Goal: Task Accomplishment & Management: Manage account settings

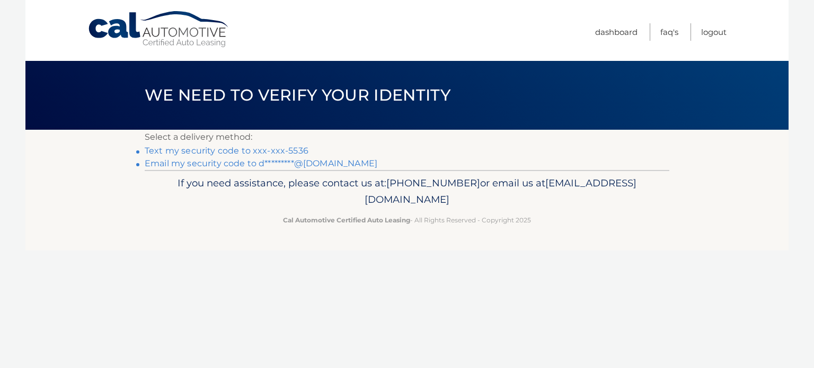
click at [205, 163] on link "Email my security code to d*********@yahoo.com" at bounding box center [261, 163] width 233 height 10
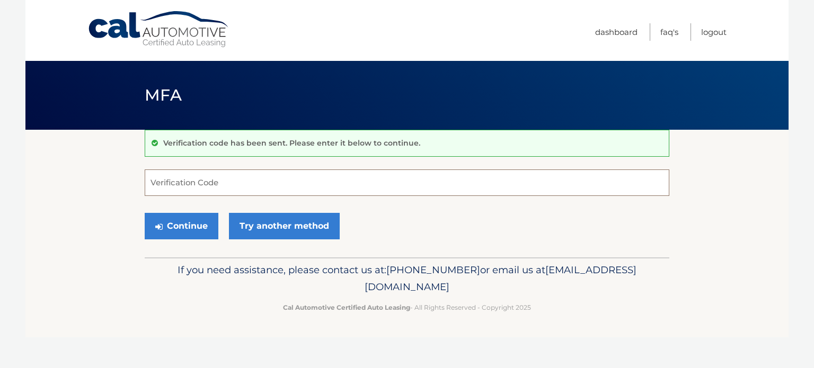
click at [154, 182] on input "Verification Code" at bounding box center [407, 183] width 525 height 27
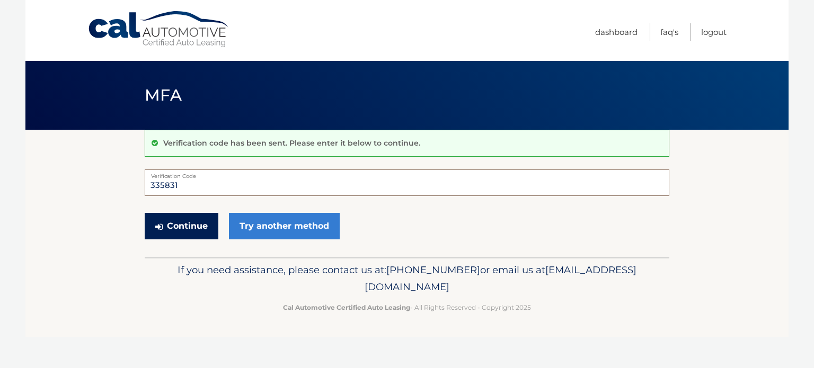
type input "335831"
click at [179, 222] on button "Continue" at bounding box center [182, 226] width 74 height 27
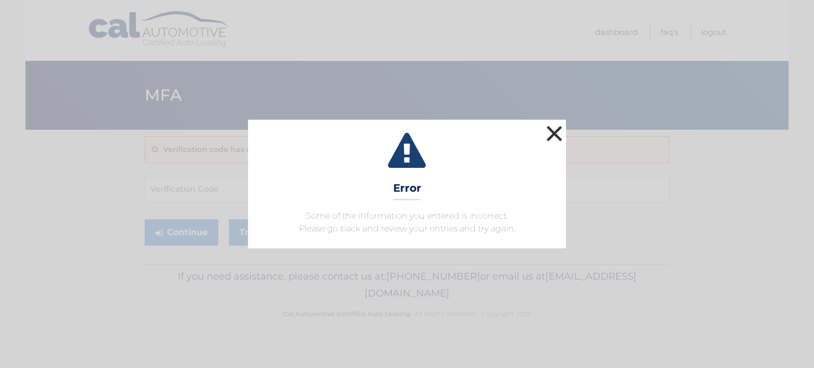
click at [555, 133] on button "×" at bounding box center [554, 133] width 21 height 21
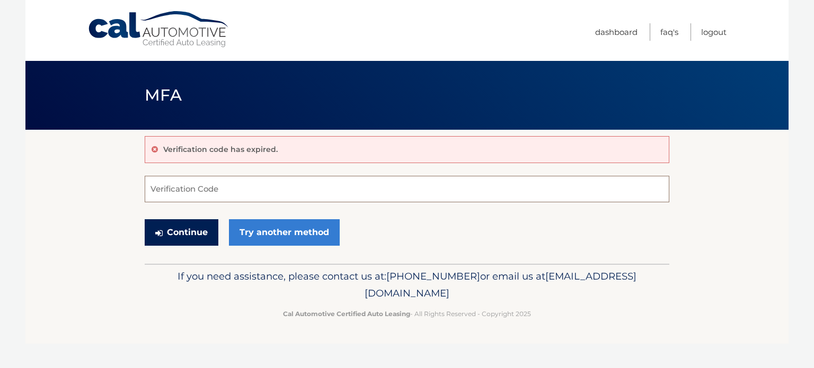
drag, startPoint x: 172, startPoint y: 186, endPoint x: 171, endPoint y: 234, distance: 47.7
click at [171, 234] on form "Verification Code Continue Try another method" at bounding box center [407, 213] width 525 height 75
click at [182, 191] on input "Verification Code" at bounding box center [407, 189] width 525 height 27
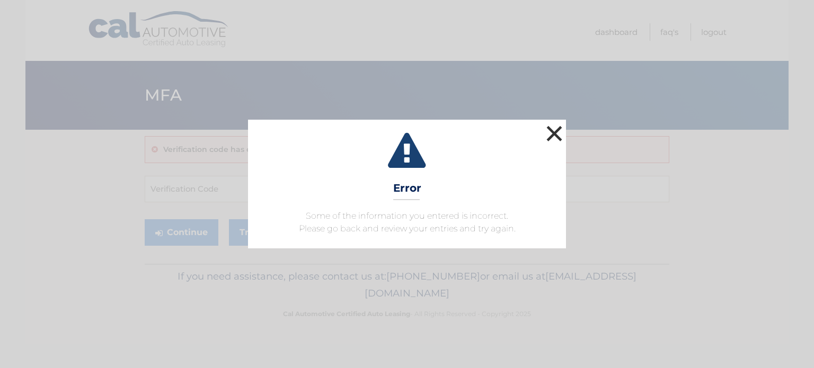
click at [553, 133] on button "×" at bounding box center [554, 133] width 21 height 21
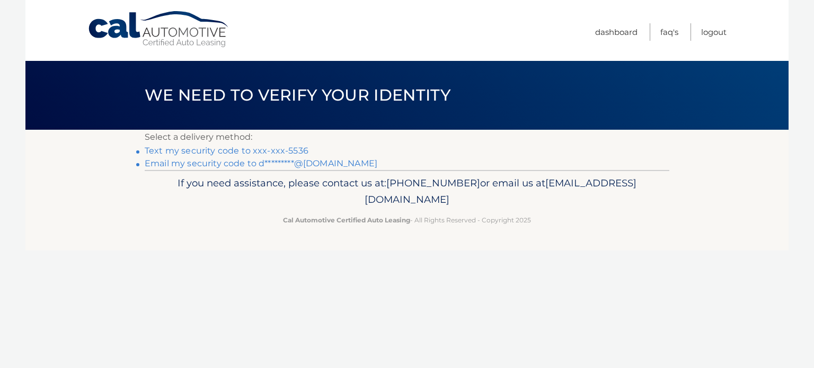
click at [186, 148] on link "Text my security code to xxx-xxx-5536" at bounding box center [227, 151] width 164 height 10
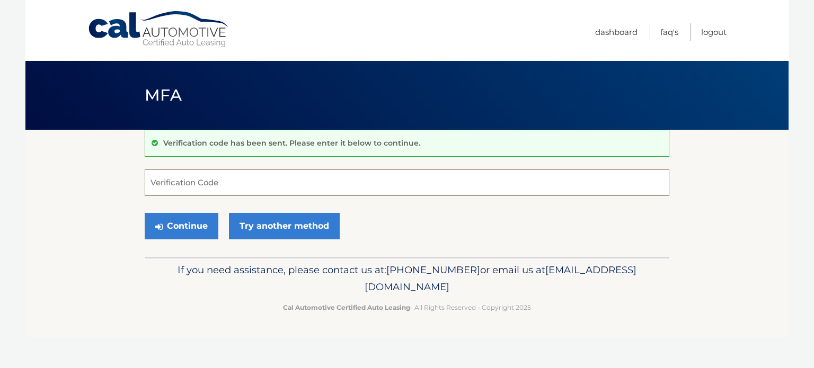
click at [193, 188] on input "Verification Code" at bounding box center [407, 183] width 525 height 27
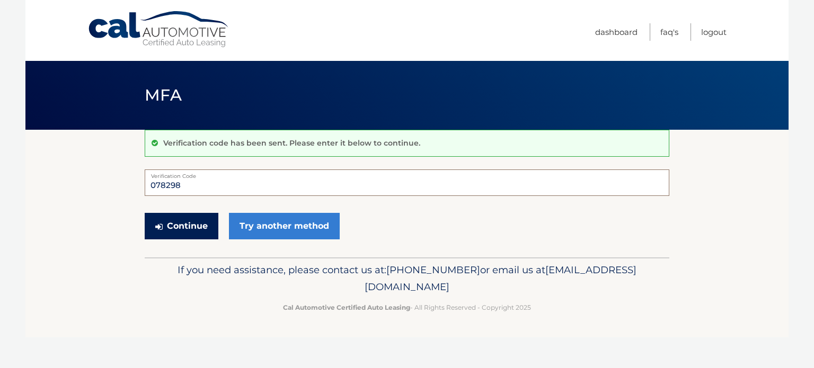
type input "078298"
click at [186, 222] on button "Continue" at bounding box center [182, 226] width 74 height 27
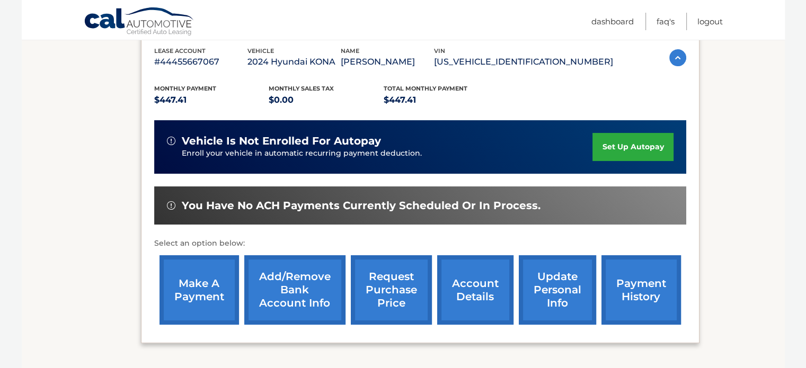
scroll to position [192, 0]
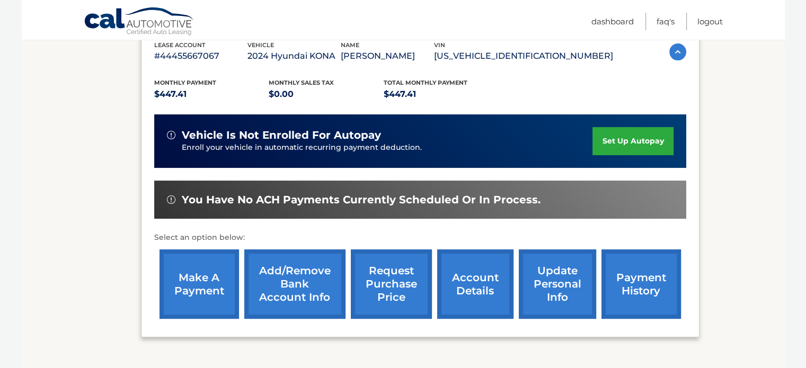
click at [197, 292] on link "make a payment" at bounding box center [200, 284] width 80 height 69
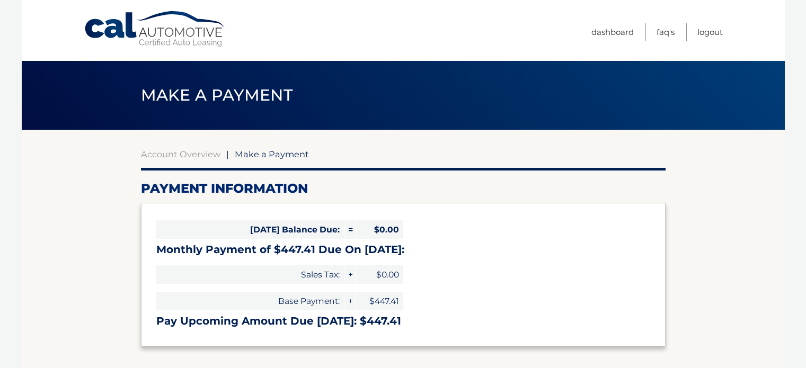
select select "NjNiODgwZTEtMDNmNC00ZWIwLWFiMTAtMTI5MzdmMDMwZTA0"
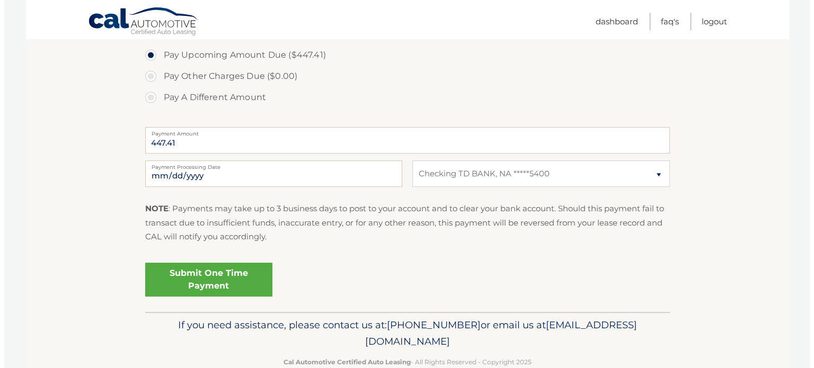
scroll to position [367, 0]
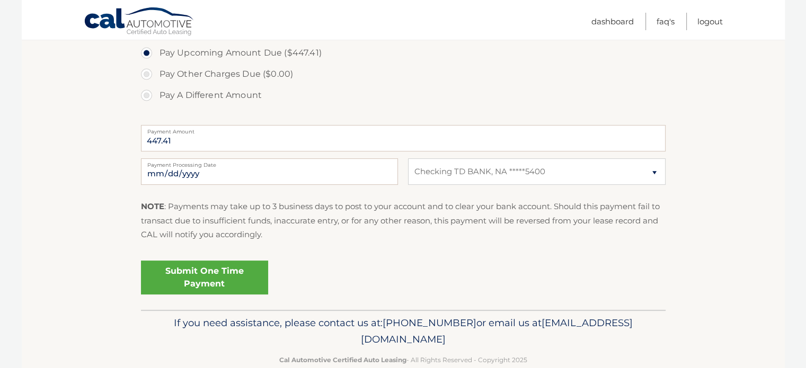
click at [195, 273] on link "Submit One Time Payment" at bounding box center [204, 278] width 127 height 34
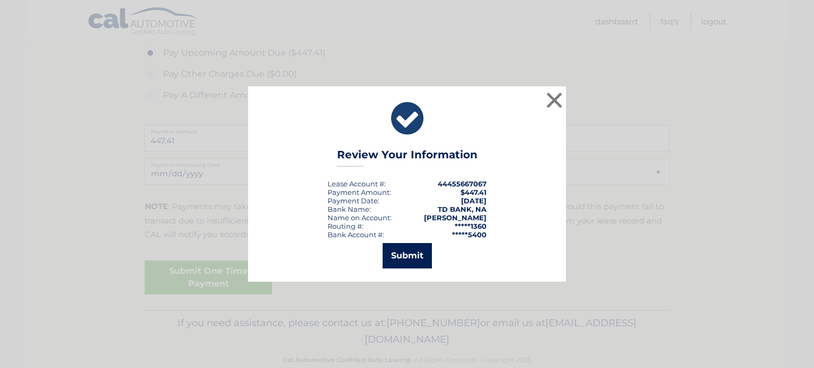
click at [403, 255] on button "Submit" at bounding box center [407, 255] width 49 height 25
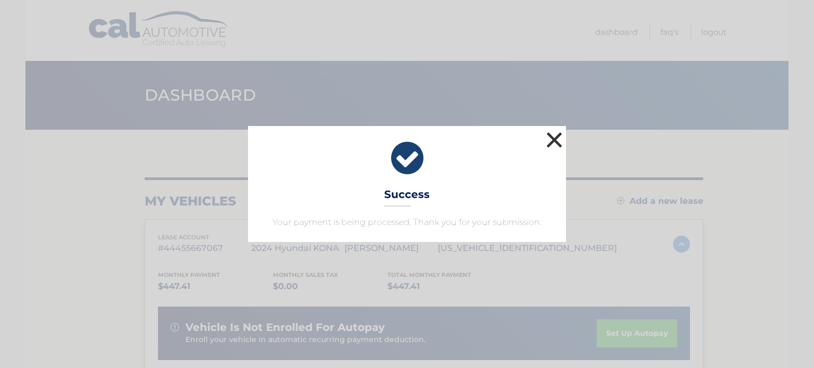
click at [551, 140] on button "×" at bounding box center [554, 139] width 21 height 21
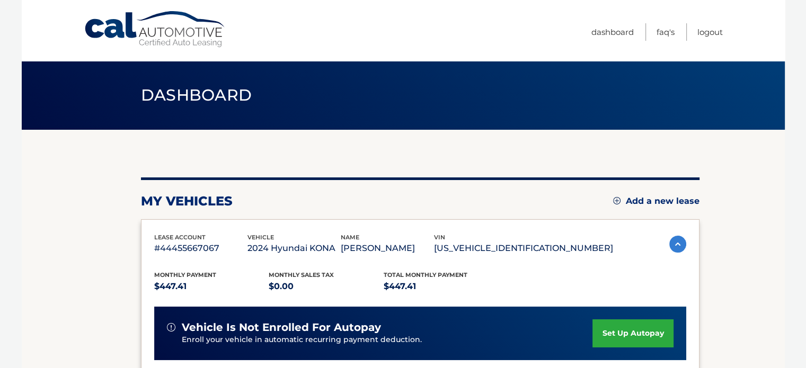
click at [551, 140] on div "my vehicles Add a new lease lease account #44455667067 vehicle 2024 Hyundai KON…" at bounding box center [420, 356] width 559 height 452
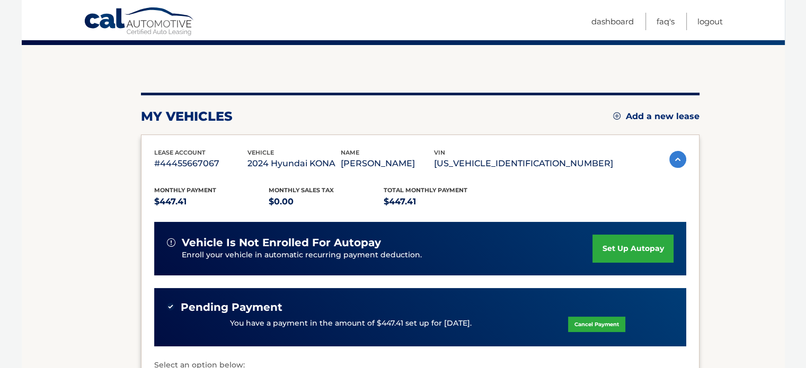
scroll to position [80, 0]
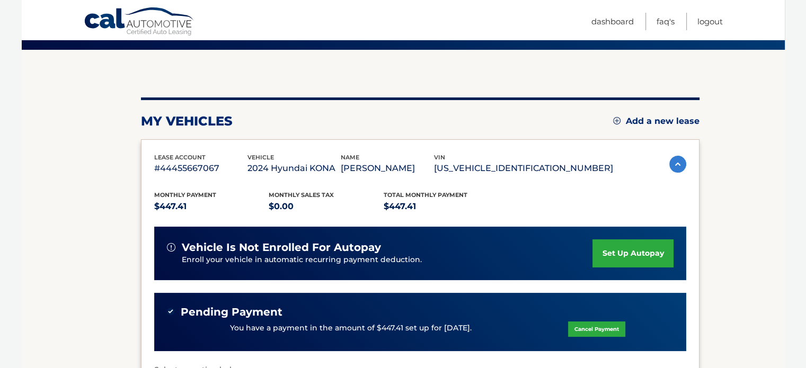
click at [346, 203] on p "$0.00" at bounding box center [326, 206] width 115 height 15
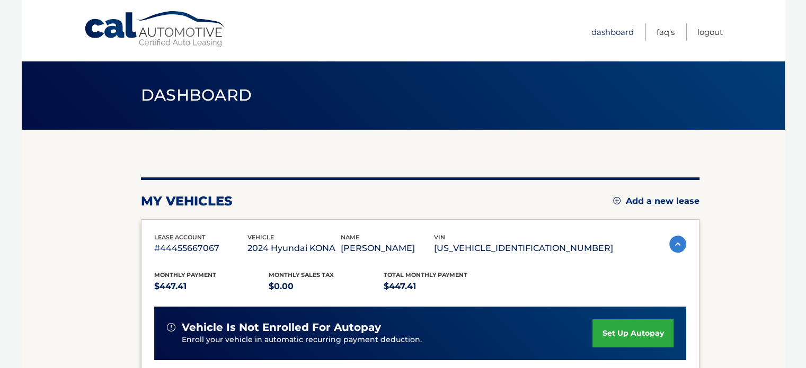
click at [603, 32] on link "Dashboard" at bounding box center [613, 31] width 42 height 17
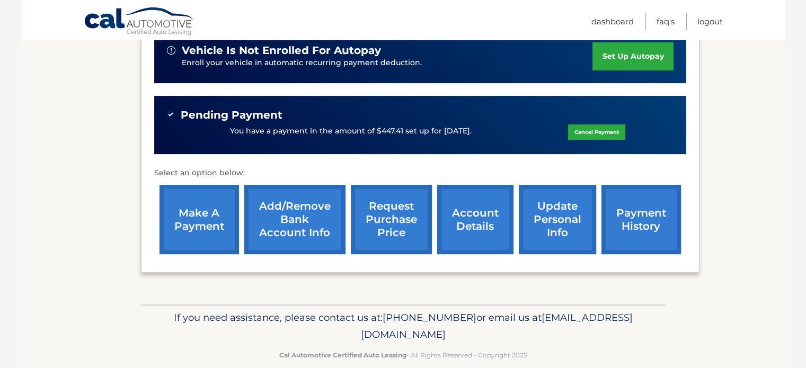
scroll to position [278, 0]
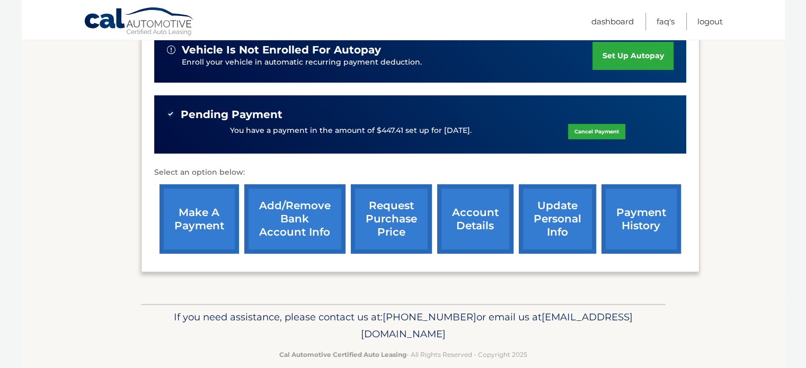
click at [549, 219] on link "update personal info" at bounding box center [557, 218] width 77 height 69
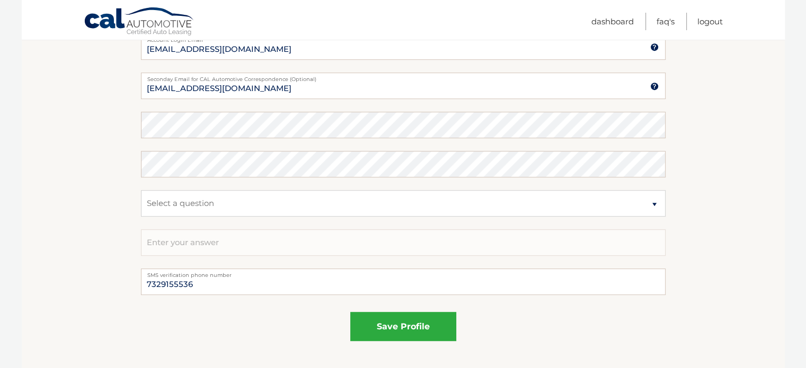
scroll to position [574, 0]
click at [653, 202] on select "Select a question What was the name of your elementary school? What is your mot…" at bounding box center [403, 202] width 525 height 27
select select "5"
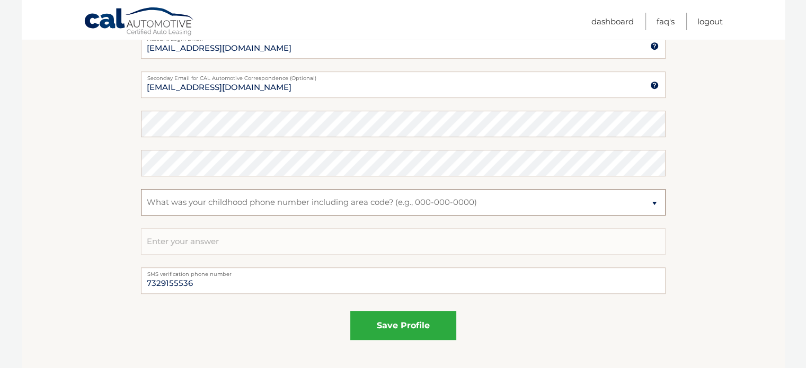
click at [141, 189] on select "Select a question What was the name of your elementary school? What is your mot…" at bounding box center [403, 202] width 525 height 27
click at [227, 241] on input "text" at bounding box center [403, 241] width 525 height 27
type input "8"
type input "T"
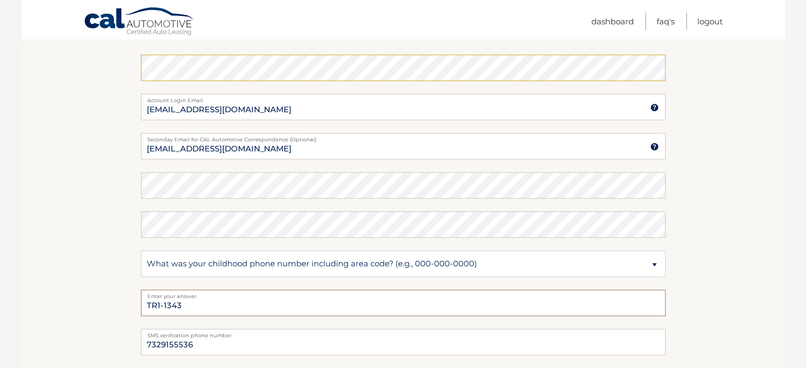
scroll to position [513, 0]
type input "TR1-1343"
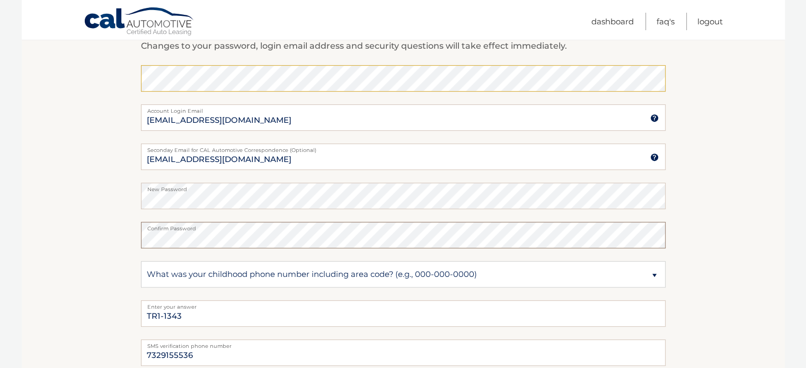
scroll to position [500, 0]
click at [654, 160] on img at bounding box center [654, 159] width 8 height 8
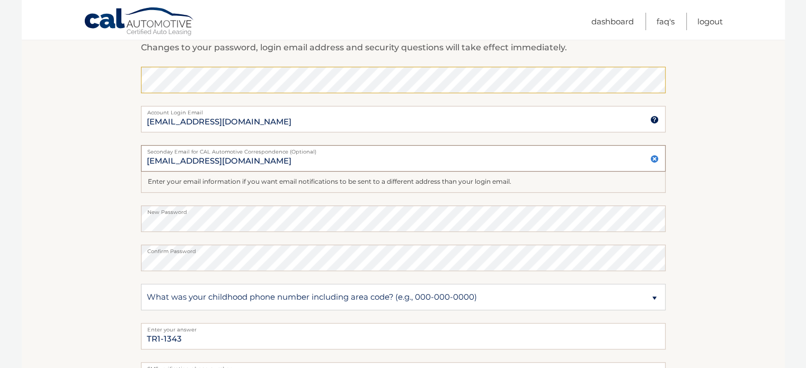
click at [269, 161] on input "doriantricarico515@yahoo.com" at bounding box center [403, 158] width 525 height 27
type input "d"
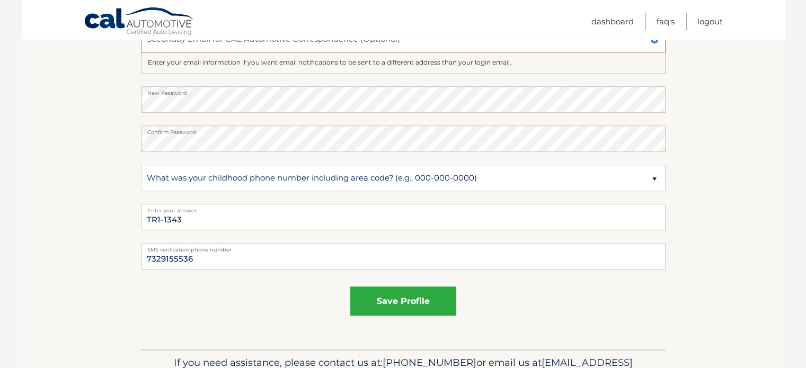
scroll to position [630, 0]
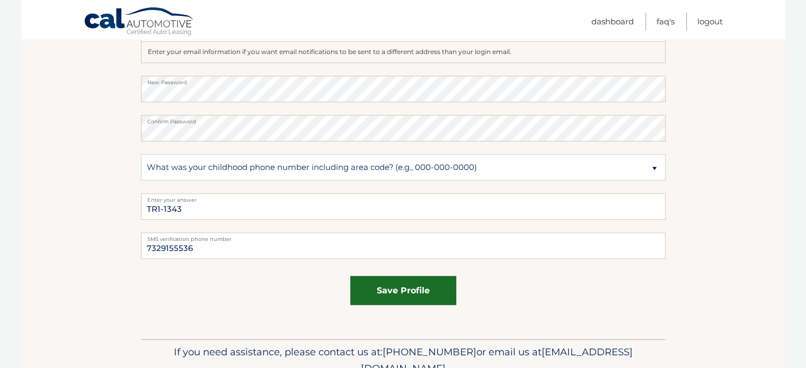
click at [391, 292] on button "save profile" at bounding box center [403, 290] width 106 height 29
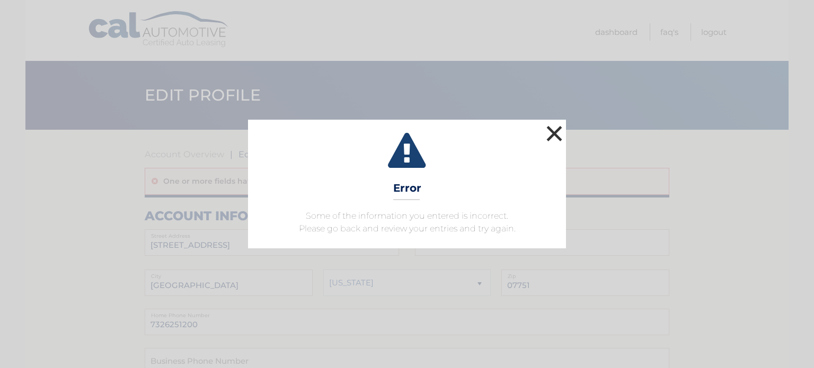
click at [555, 133] on button "×" at bounding box center [554, 133] width 21 height 21
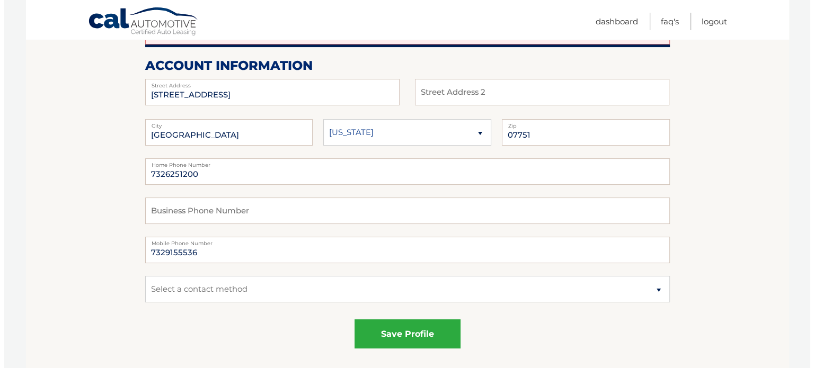
scroll to position [151, 0]
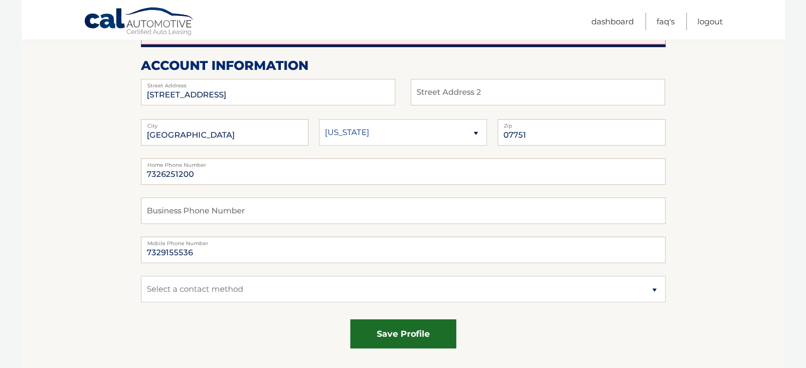
click at [384, 340] on button "save profile" at bounding box center [403, 334] width 106 height 29
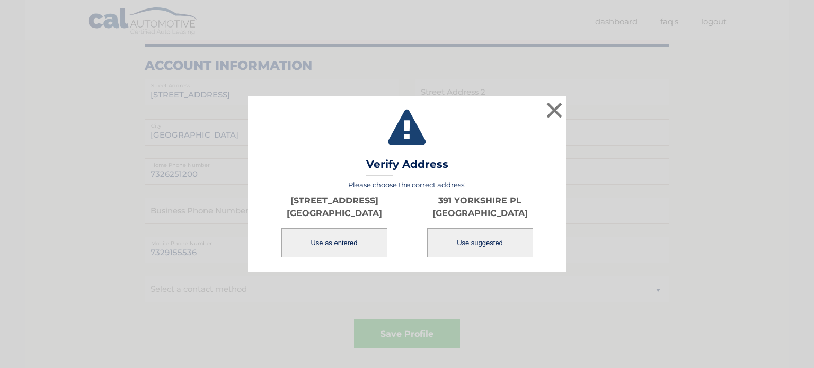
click at [466, 240] on button "Use suggested" at bounding box center [480, 242] width 106 height 29
type input "391 YORKSHIRE PL"
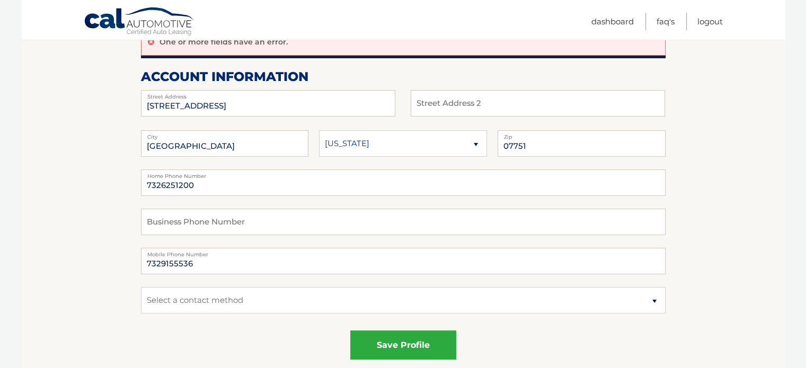
scroll to position [138, 0]
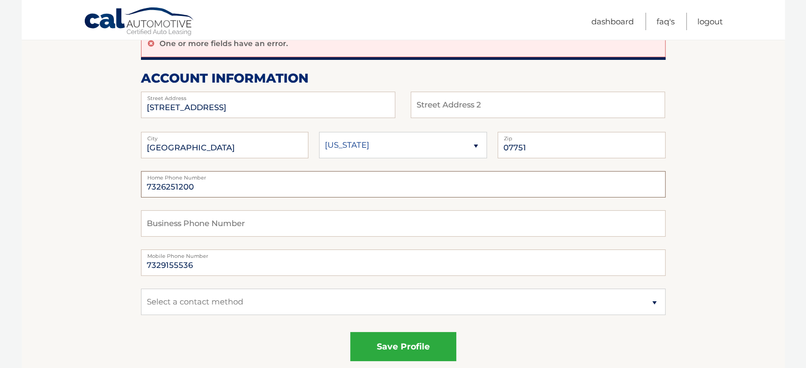
click at [192, 187] on input "7326251200" at bounding box center [403, 184] width 525 height 27
type input "7"
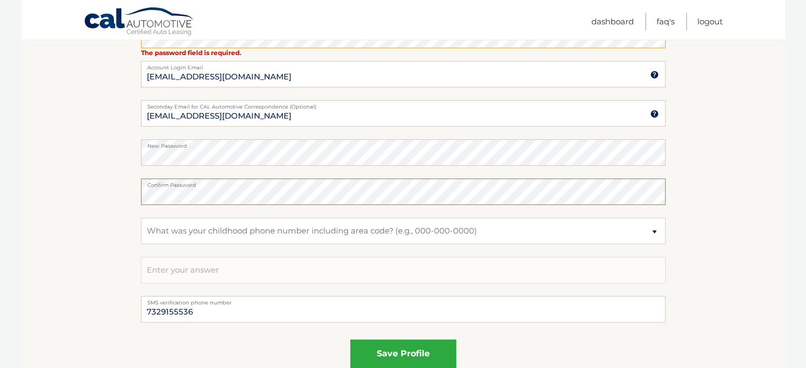
scroll to position [572, 0]
drag, startPoint x: 221, startPoint y: 270, endPoint x: 410, endPoint y: 258, distance: 189.1
click at [410, 258] on input "text" at bounding box center [403, 270] width 525 height 27
click at [655, 231] on select "Select a question What was the name of your elementary school? What is your mot…" at bounding box center [403, 230] width 525 height 27
select select "1"
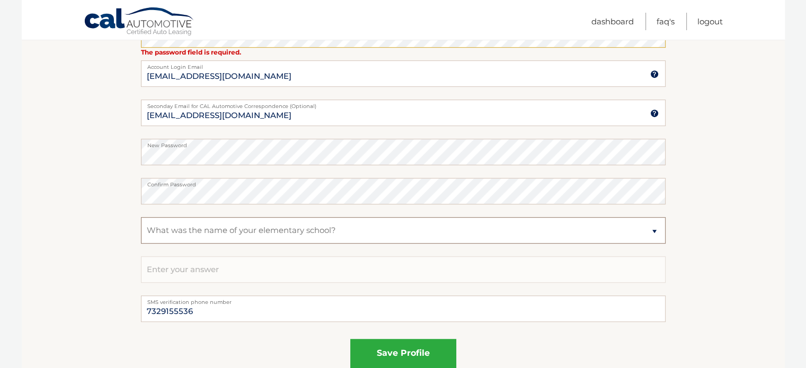
click at [141, 217] on select "Select a question What was the name of your elementary school? What is your mot…" at bounding box center [403, 230] width 525 height 27
click at [226, 267] on input "text" at bounding box center [403, 270] width 525 height 27
click at [281, 113] on input "[EMAIL_ADDRESS][DOMAIN_NAME]" at bounding box center [403, 113] width 525 height 27
type input "d"
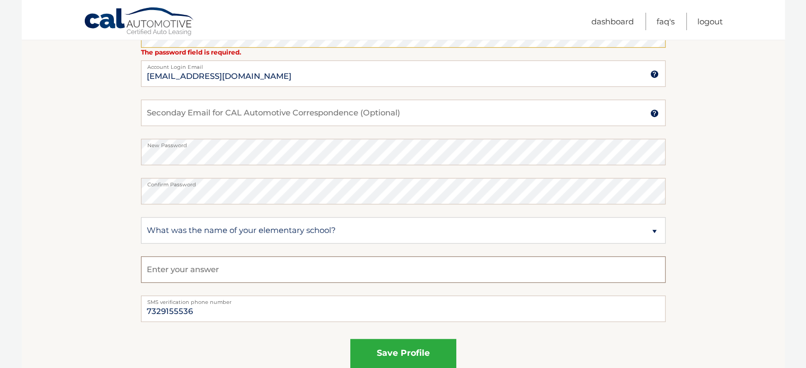
click at [186, 269] on input "text" at bounding box center [403, 270] width 525 height 27
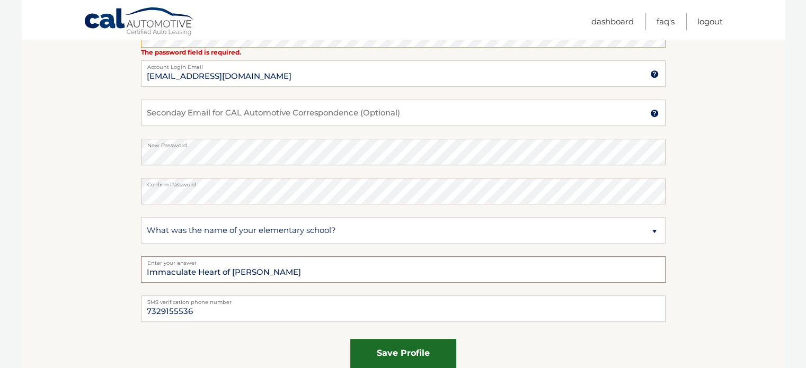
type input "Immaculate Heart of Mary"
click at [396, 354] on button "save profile" at bounding box center [403, 353] width 106 height 29
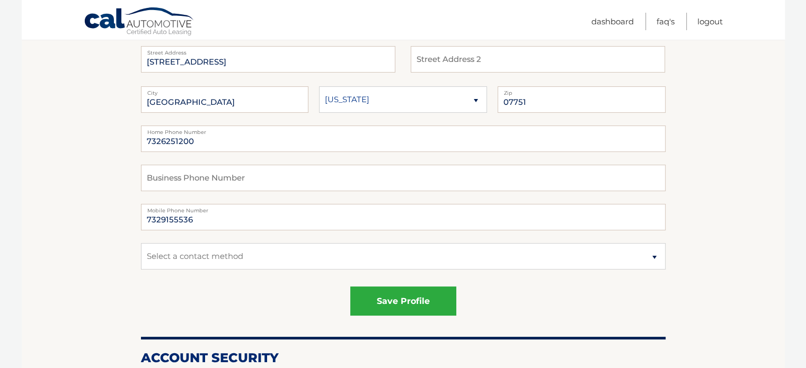
scroll to position [184, 0]
click at [195, 138] on input "7326251200" at bounding box center [403, 138] width 525 height 27
type input "7"
type input "7329155536"
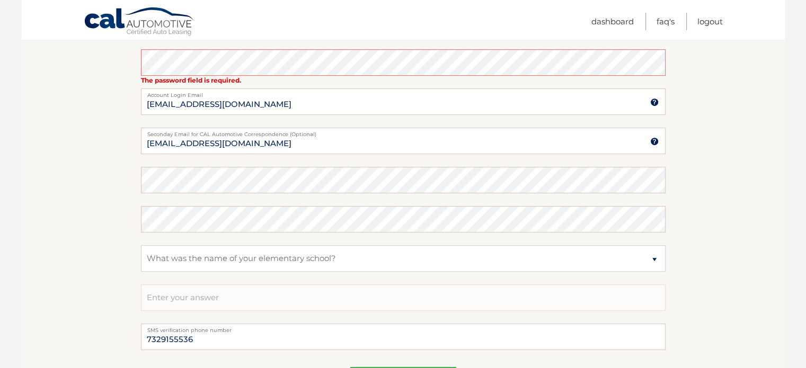
scroll to position [545, 0]
click at [216, 301] on input "text" at bounding box center [403, 297] width 525 height 27
type input "Immaculate Heart of [PERSON_NAME]"
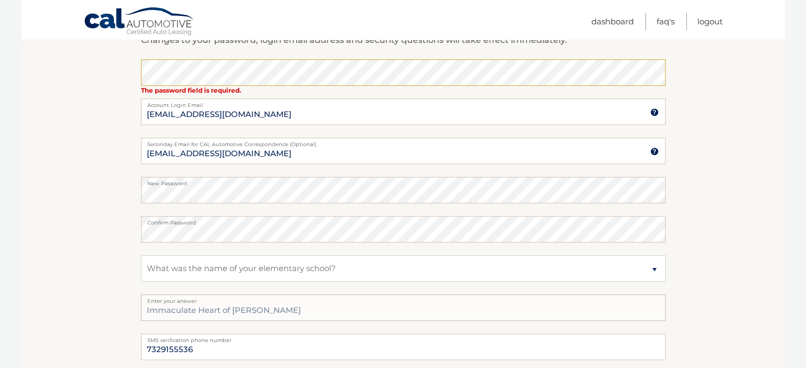
scroll to position [534, 0]
click at [655, 148] on img at bounding box center [654, 151] width 8 height 8
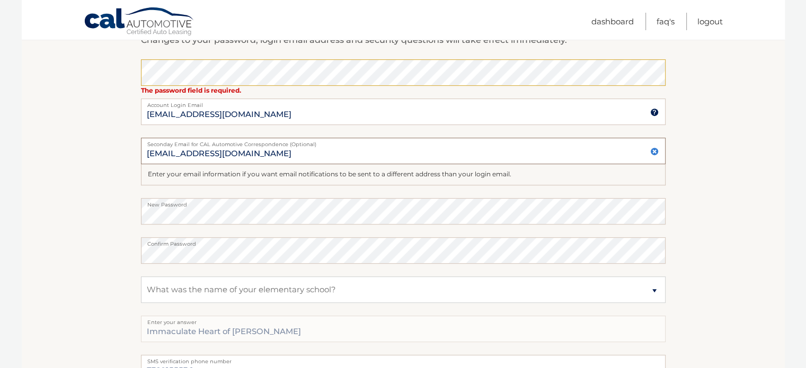
click at [267, 152] on input "[EMAIL_ADDRESS][DOMAIN_NAME]" at bounding box center [403, 151] width 525 height 27
type input "d"
click at [99, 209] on section "Account Overview | Edit Profile One or more fields have an error. account infor…" at bounding box center [403, 29] width 763 height 866
click at [652, 150] on img at bounding box center [654, 151] width 8 height 8
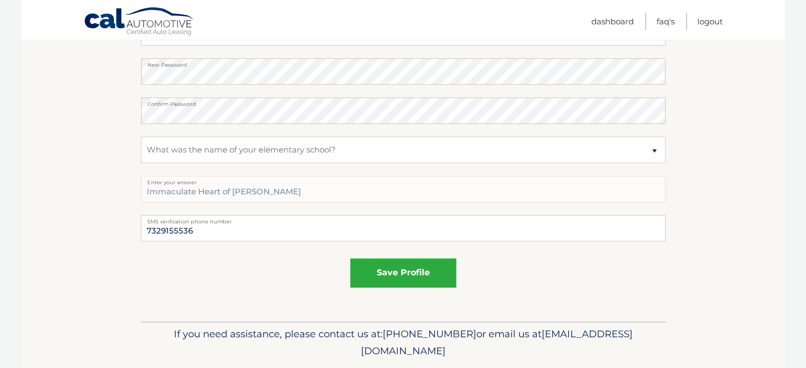
scroll to position [655, 0]
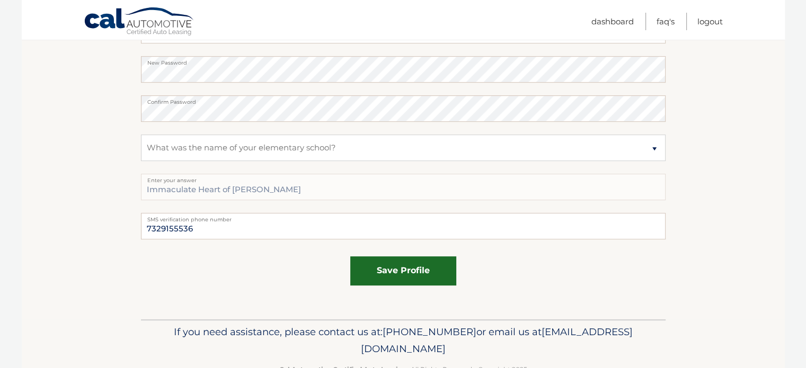
click at [403, 275] on button "save profile" at bounding box center [403, 271] width 106 height 29
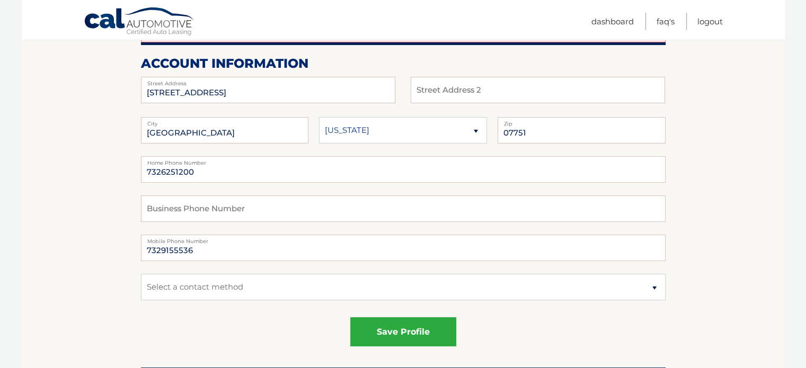
scroll to position [155, 0]
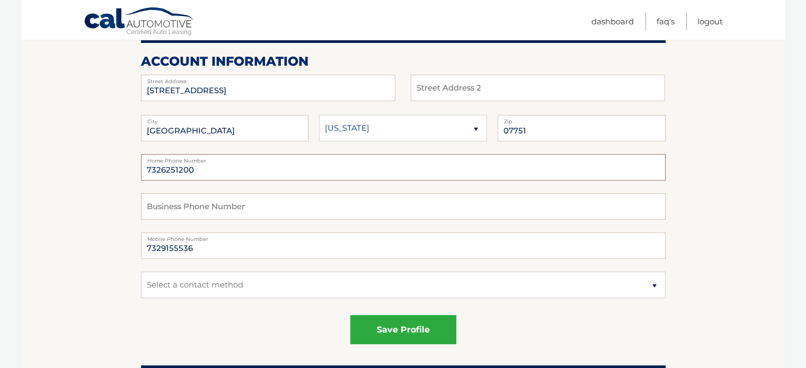
click at [191, 169] on input "7326251200" at bounding box center [403, 167] width 525 height 27
type input "7"
type input "n"
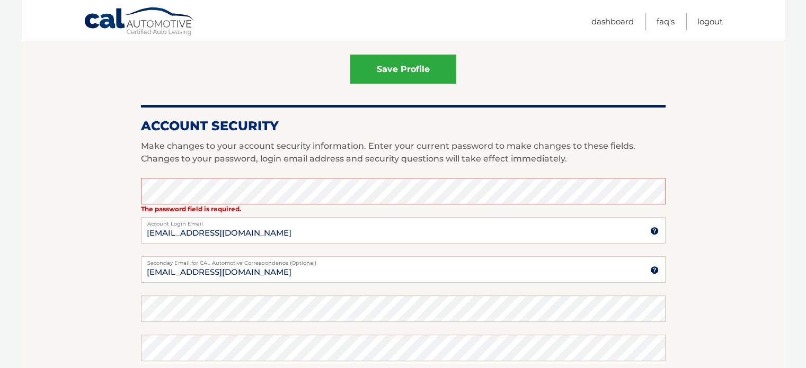
scroll to position [427, 0]
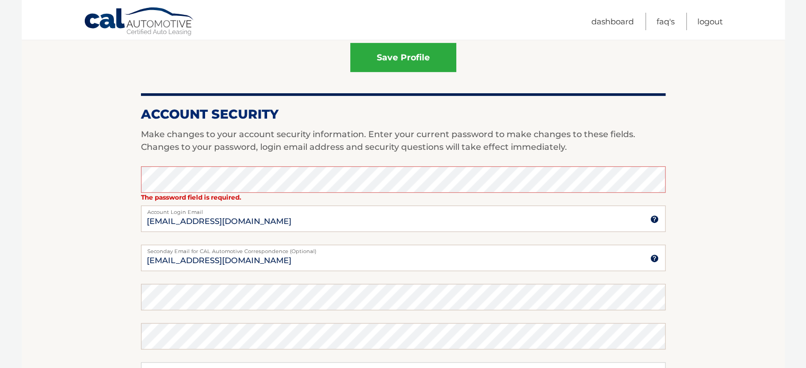
type input "None"
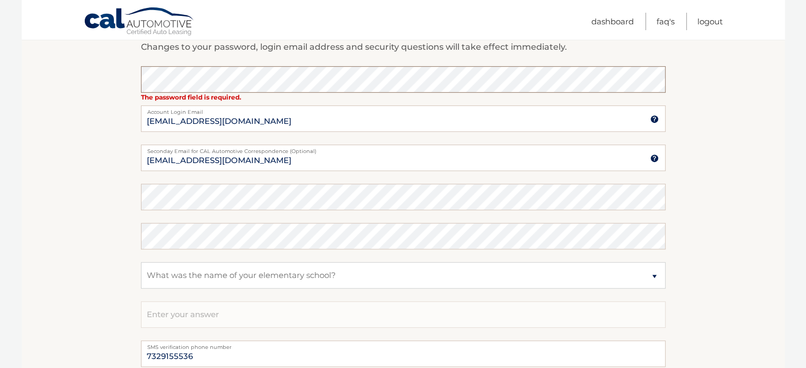
scroll to position [527, 0]
click at [655, 158] on img at bounding box center [654, 159] width 8 height 8
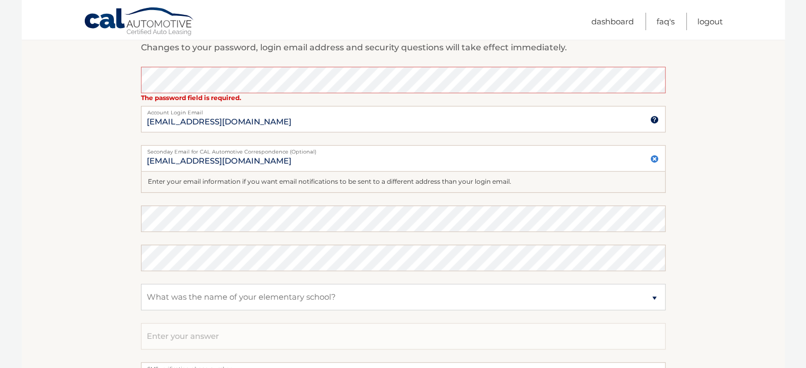
click at [653, 158] on img at bounding box center [654, 159] width 8 height 8
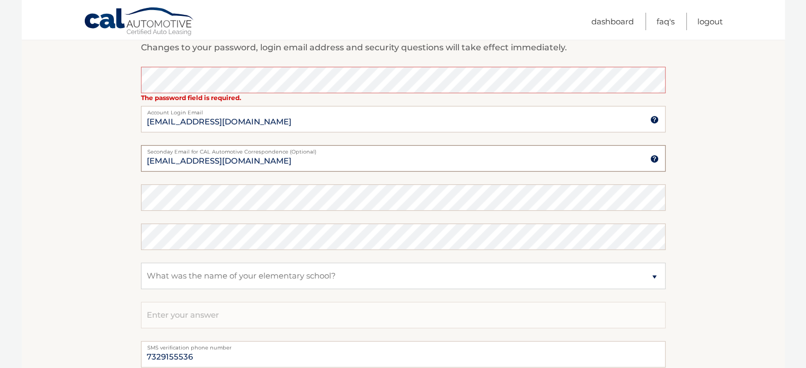
click at [269, 160] on input "doriantricarico515@yahoo.com" at bounding box center [403, 158] width 525 height 27
type input "d"
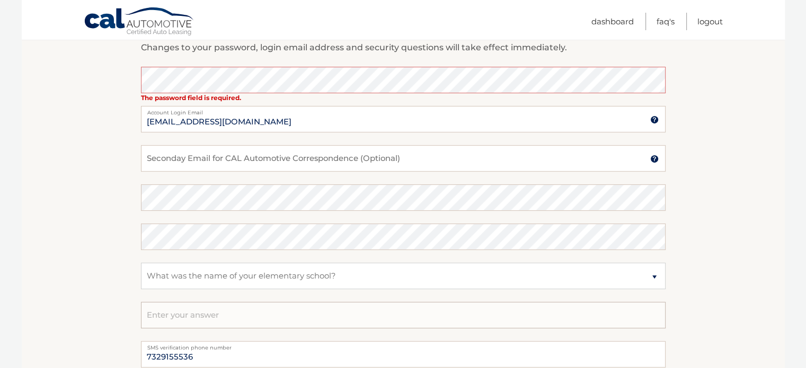
click at [191, 321] on input "text" at bounding box center [403, 315] width 525 height 27
type input "Immaculate Heart of Mary"
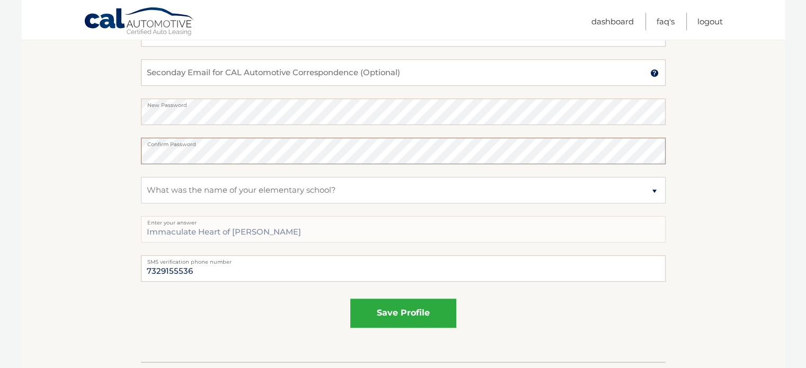
scroll to position [638, 0]
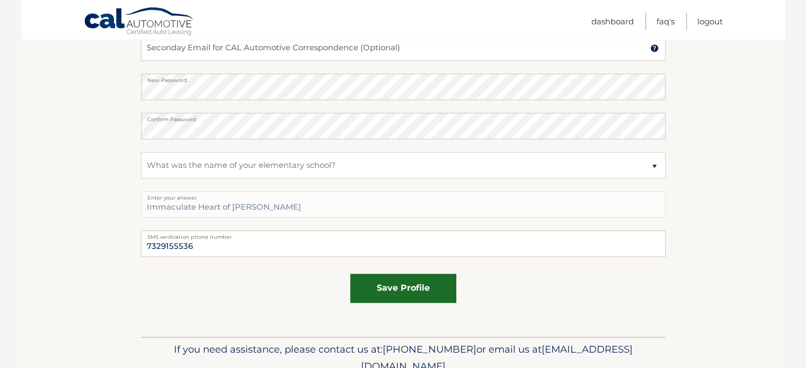
click at [384, 291] on button "save profile" at bounding box center [403, 288] width 106 height 29
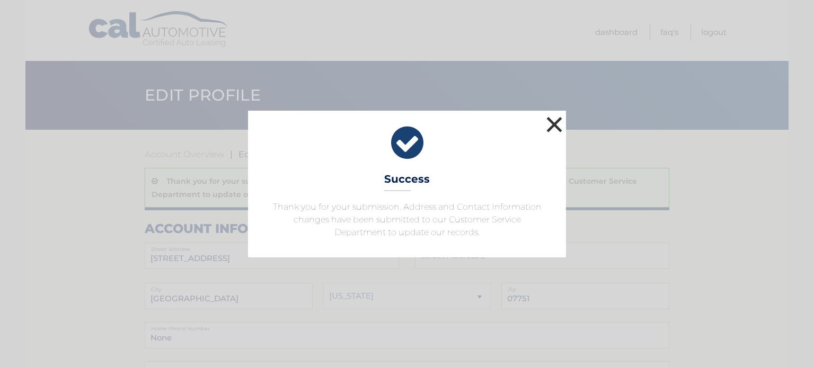
click at [555, 122] on button "×" at bounding box center [554, 124] width 21 height 21
